Goal: Task Accomplishment & Management: Use online tool/utility

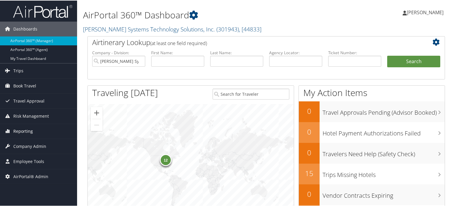
click at [17, 132] on span "Reporting" at bounding box center [23, 130] width 20 height 15
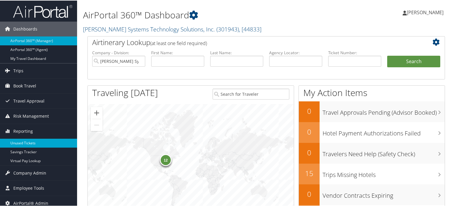
click at [18, 141] on link "Unused Tickets" at bounding box center [38, 142] width 77 height 9
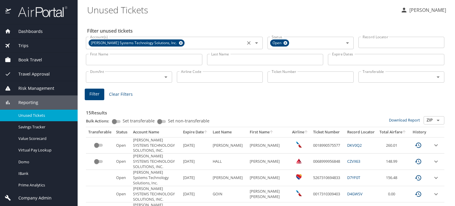
click at [179, 44] on icon at bounding box center [181, 43] width 4 height 4
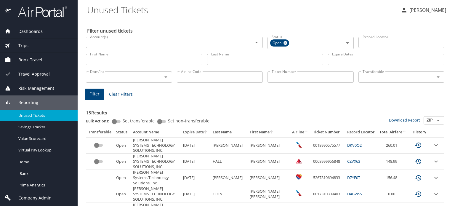
click at [142, 57] on input "First Name" at bounding box center [144, 59] width 116 height 11
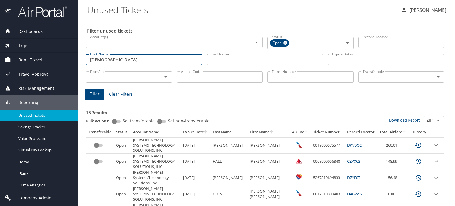
type input "[DEMOGRAPHIC_DATA]"
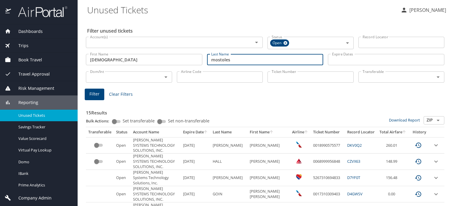
type input "mostoles"
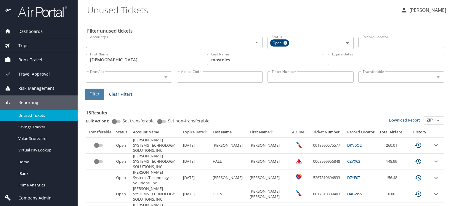
click at [103, 91] on button "Filter" at bounding box center [95, 95] width 20 height 12
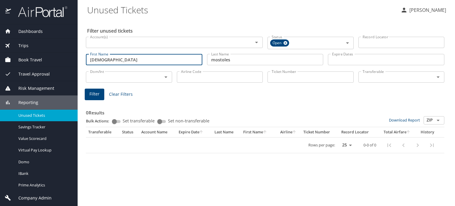
click at [108, 58] on input "jesus" at bounding box center [144, 59] width 116 height 11
type input "jesus calzada"
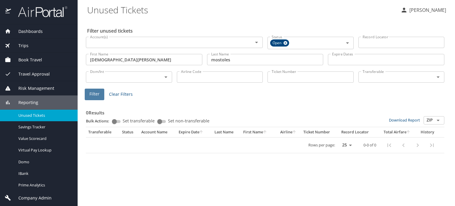
click at [98, 96] on span "Filter" at bounding box center [95, 93] width 10 height 7
click at [106, 62] on input "jesus calzada" at bounding box center [144, 59] width 116 height 11
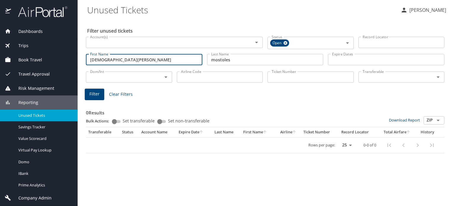
click at [106, 62] on input "jesus calzada" at bounding box center [144, 59] width 116 height 11
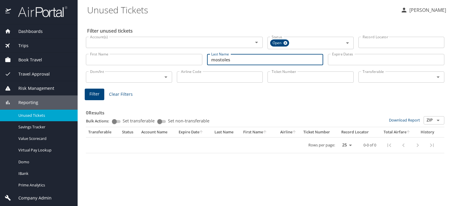
drag, startPoint x: 221, startPoint y: 62, endPoint x: 125, endPoint y: 56, distance: 96.8
click at [126, 57] on div "First Name First Name Last Name mostoles Last Name Expire Dates Expire Dates" at bounding box center [265, 59] width 363 height 21
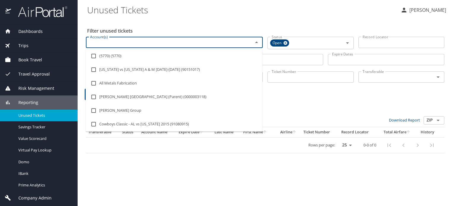
click at [96, 42] on input "Account(s)" at bounding box center [166, 43] width 156 height 8
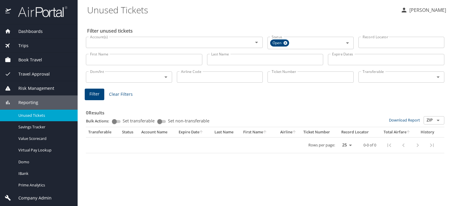
click at [262, 13] on Tickets "Unused Tickets" at bounding box center [241, 10] width 309 height 18
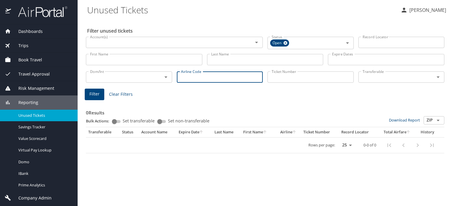
click at [198, 79] on input "Airline Code" at bounding box center [220, 76] width 86 height 11
click at [100, 38] on div "Account(s)" at bounding box center [174, 42] width 177 height 11
type input "ua"
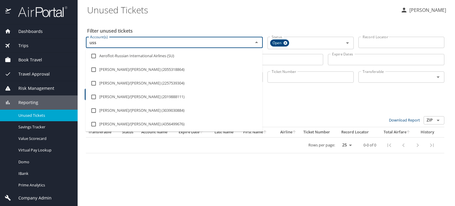
type input "usss"
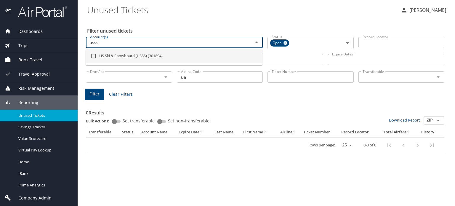
click at [122, 53] on li "US Ski & Snowboard (USSS) (301894)" at bounding box center [174, 56] width 177 height 14
checkbox input "true"
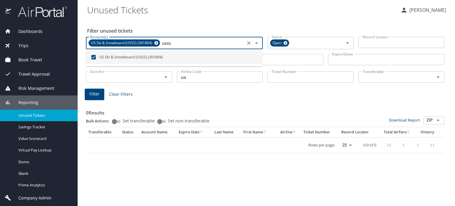
type input "usss"
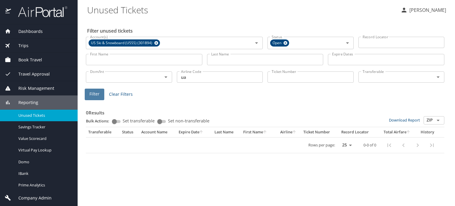
click at [93, 92] on span "Filter" at bounding box center [95, 93] width 10 height 7
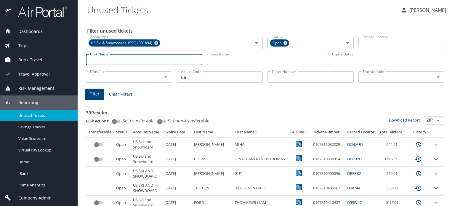
click at [107, 65] on input "First Name" at bounding box center [144, 59] width 116 height 11
type input "jesuscalzada"
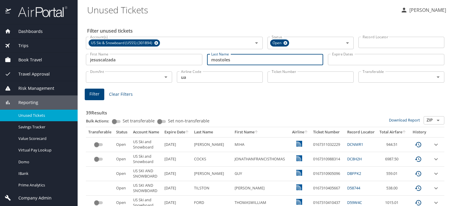
type input "mostoles"
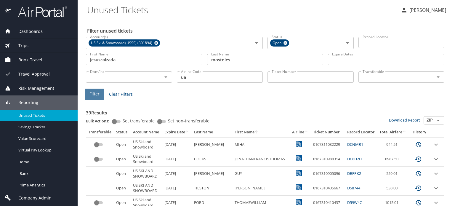
click at [88, 91] on button "Filter" at bounding box center [95, 95] width 20 height 12
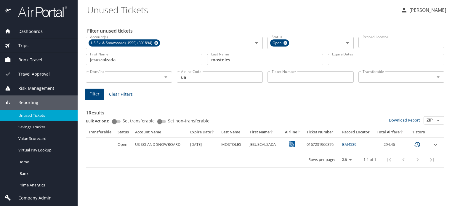
click at [325, 144] on td "0167231966376" at bounding box center [322, 144] width 36 height 15
copy td "0167231966376"
